Goal: Task Accomplishment & Management: Use online tool/utility

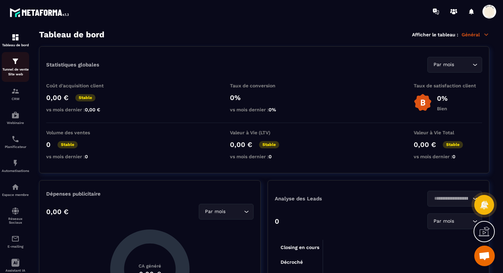
click at [16, 67] on p "Tunnel de vente Site web" at bounding box center [15, 72] width 27 height 10
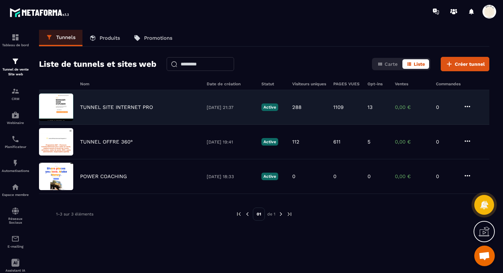
click at [119, 107] on p "TUNNEL SITE INTERNET PRO" at bounding box center [116, 107] width 73 height 6
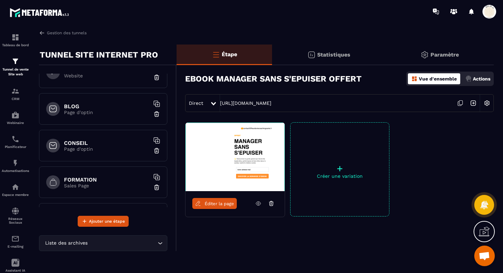
scroll to position [61, 0]
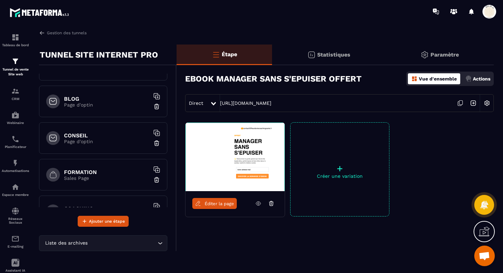
click at [117, 183] on div "FORMATION Sales Page" at bounding box center [103, 174] width 128 height 31
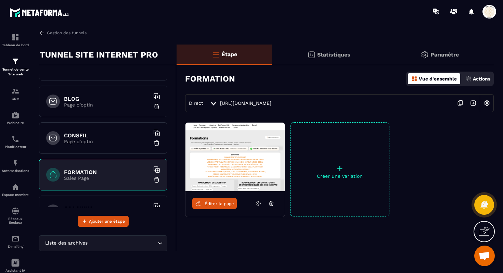
click at [217, 205] on span "Éditer la page" at bounding box center [219, 203] width 29 height 5
